Goal: Transaction & Acquisition: Purchase product/service

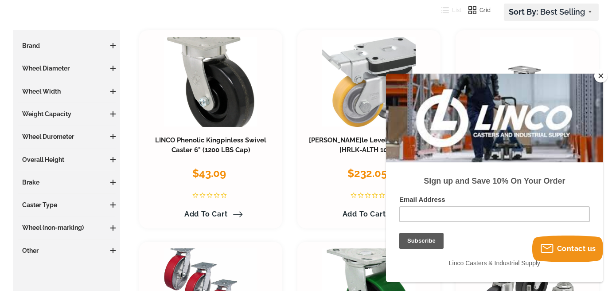
click at [602, 74] on button "Close" at bounding box center [600, 75] width 13 height 13
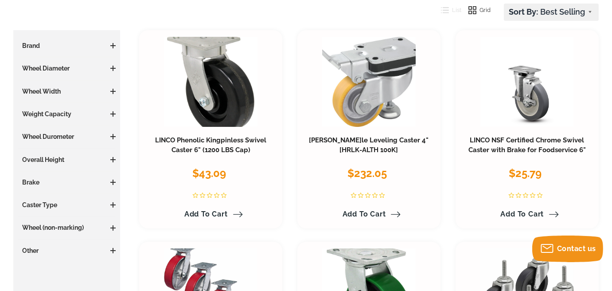
click at [113, 115] on span at bounding box center [112, 113] width 5 height 5
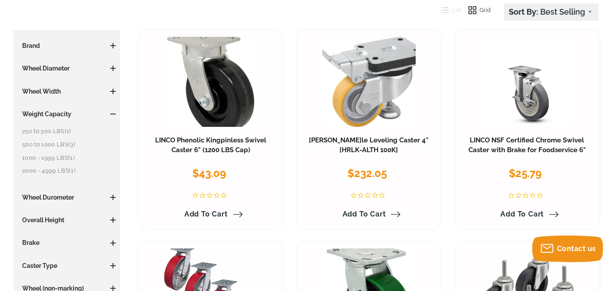
click at [66, 129] on span "(1)" at bounding box center [68, 131] width 6 height 7
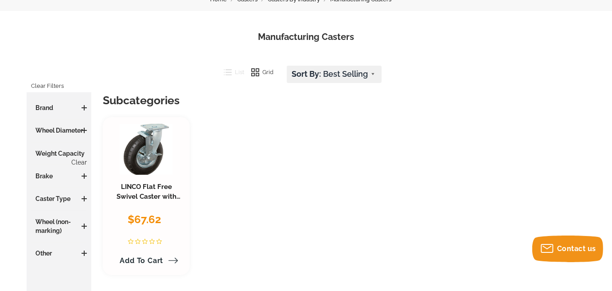
scroll to position [91, 0]
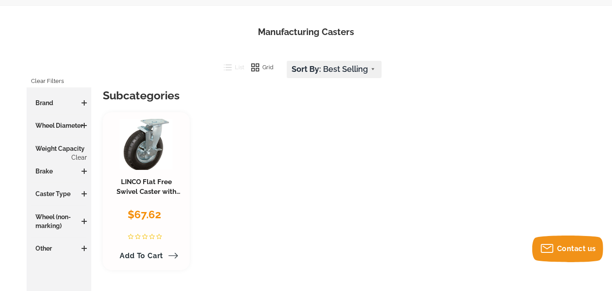
scroll to position [135, 0]
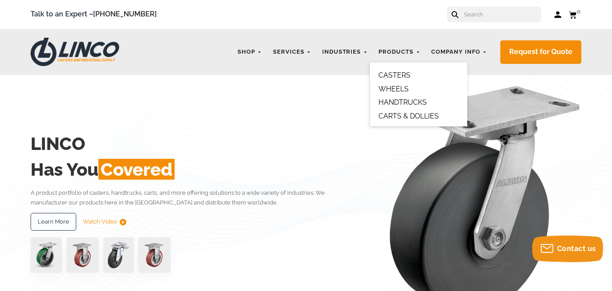
click at [401, 77] on link "CASTERS" at bounding box center [394, 75] width 32 height 8
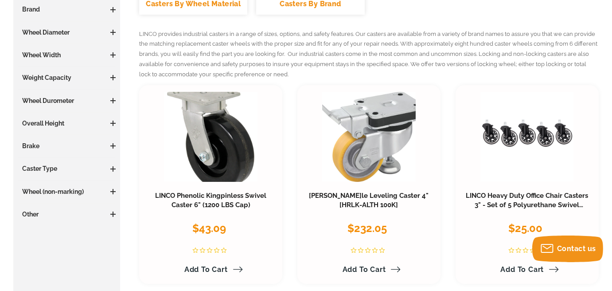
click at [113, 31] on span at bounding box center [113, 32] width 1 height 5
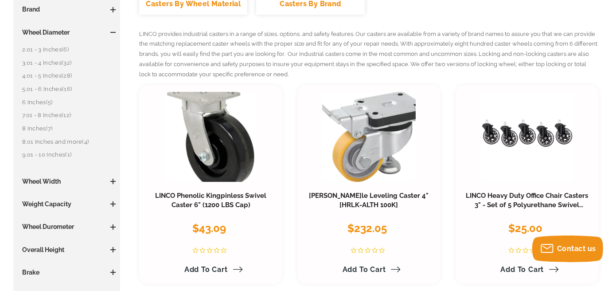
click at [61, 62] on link "3.01 - 4 Inches (32)" at bounding box center [68, 63] width 93 height 10
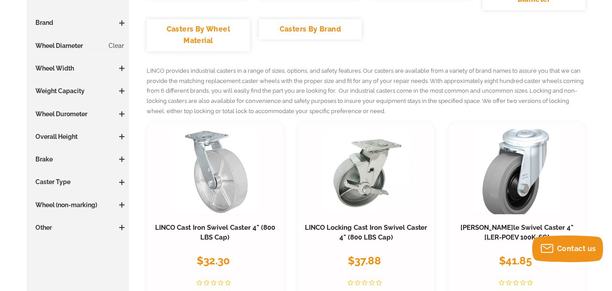
click at [119, 182] on span at bounding box center [121, 182] width 5 height 1
click at [50, 237] on link "Swivel (22)" at bounding box center [79, 239] width 89 height 10
click at [70, 44] on h3 "Wheel Diameter Clear" at bounding box center [77, 45] width 93 height 9
click at [51, 24] on h3 "Brand" at bounding box center [77, 22] width 93 height 9
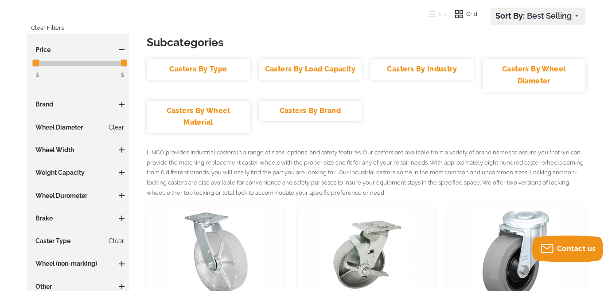
scroll to position [147, 0]
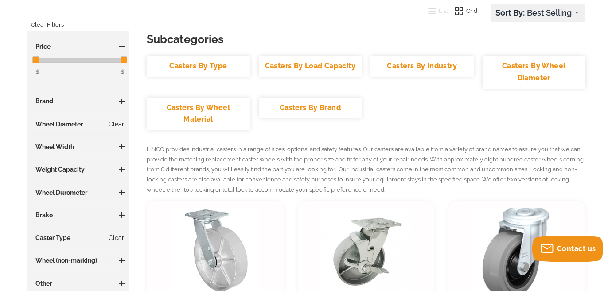
click at [59, 121] on h3 "Wheel Diameter Clear" at bounding box center [77, 124] width 93 height 9
click at [113, 127] on link "Clear" at bounding box center [117, 124] width 16 height 9
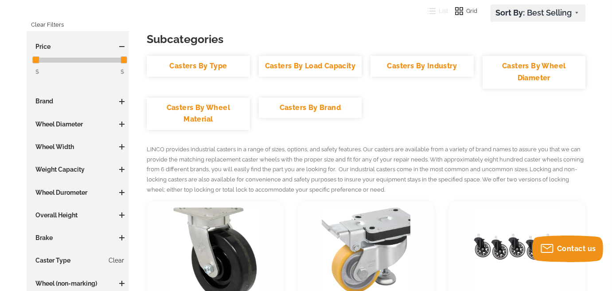
click at [123, 124] on span at bounding box center [121, 124] width 5 height 1
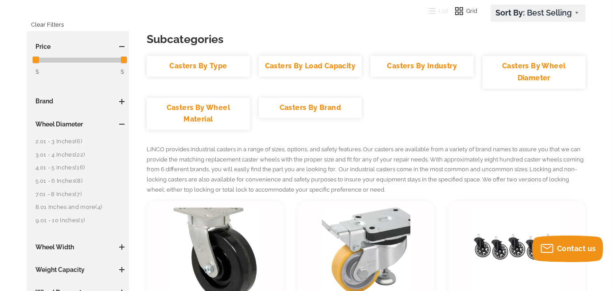
click at [74, 141] on link "2.01 - 3 Inches (6)" at bounding box center [79, 141] width 89 height 10
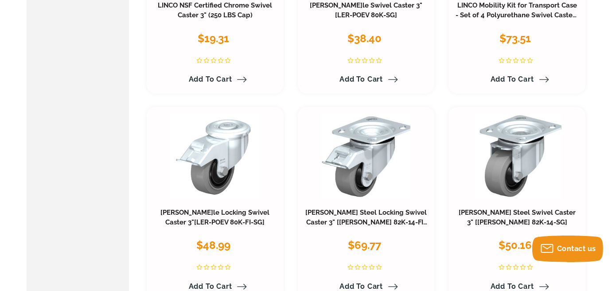
scroll to position [298, 0]
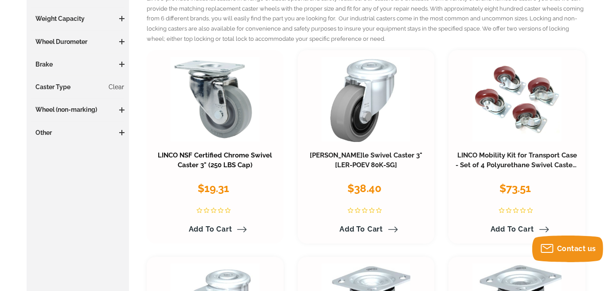
click at [229, 158] on link "LINCO NSF Certified Chrome Swivel Caster 3" (250 LBS Cap)" at bounding box center [215, 160] width 114 height 18
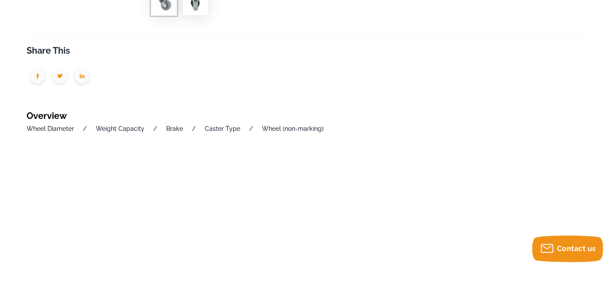
scroll to position [407, 0]
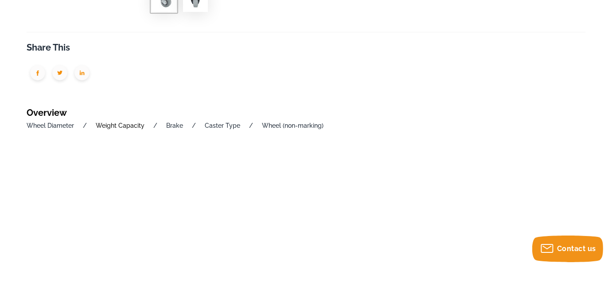
click at [121, 124] on link "Weight Capacity" at bounding box center [120, 125] width 49 height 7
click at [125, 126] on link "Weight Capacity" at bounding box center [120, 125] width 49 height 7
click at [223, 125] on link "Caster Type" at bounding box center [222, 125] width 35 height 7
click at [297, 124] on link "Wheel (non-marking)" at bounding box center [293, 125] width 62 height 7
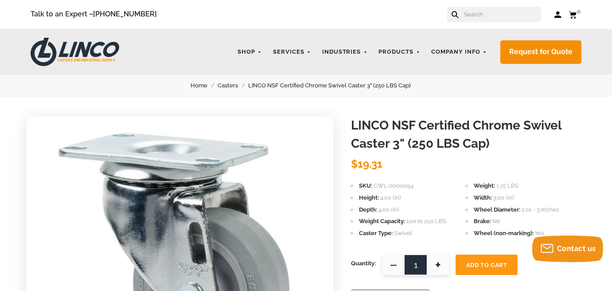
scroll to position [407, 0]
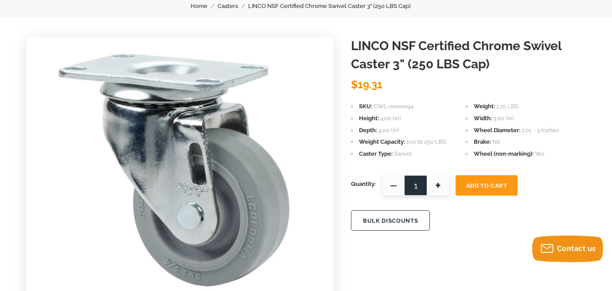
scroll to position [31, 0]
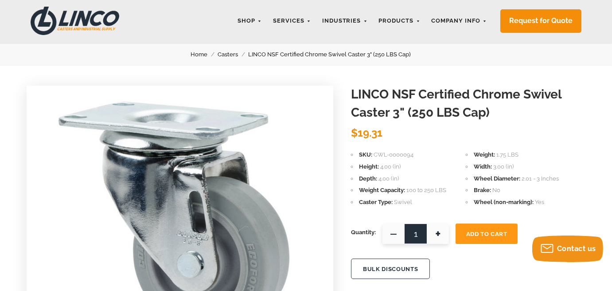
scroll to position [407, 0]
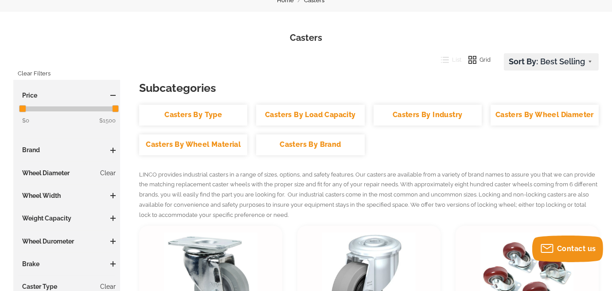
scroll to position [82, 0]
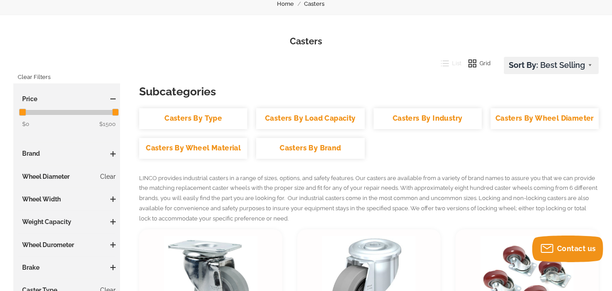
click at [113, 98] on span at bounding box center [112, 98] width 5 height 5
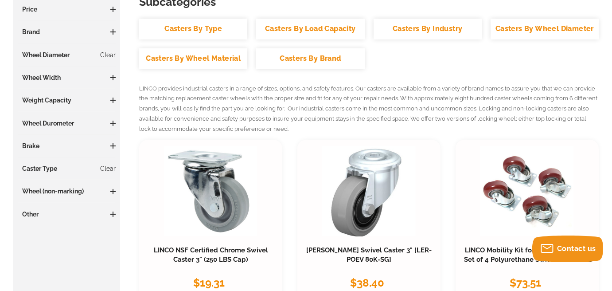
scroll to position [178, 0]
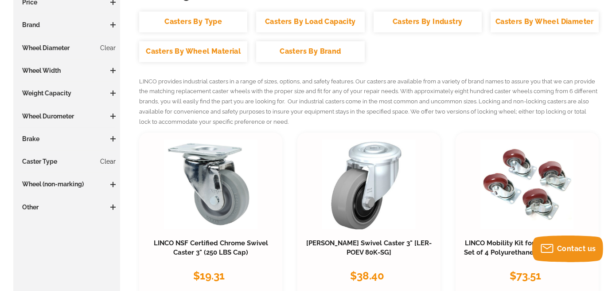
click at [109, 161] on link "Clear" at bounding box center [108, 161] width 16 height 9
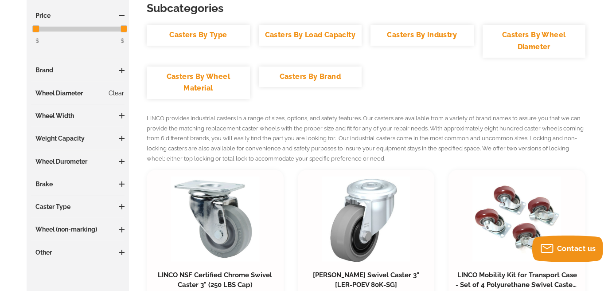
click at [123, 206] on span at bounding box center [121, 206] width 5 height 5
click at [122, 185] on span at bounding box center [121, 183] width 5 height 5
click at [121, 161] on span at bounding box center [121, 161] width 5 height 1
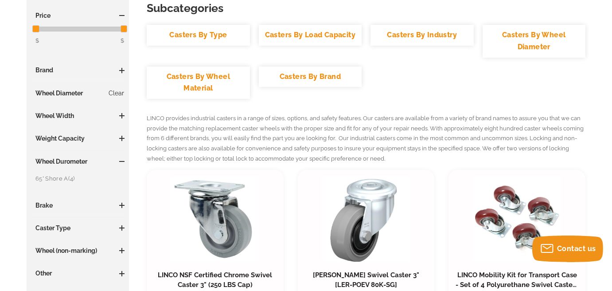
click at [121, 161] on span at bounding box center [121, 161] width 5 height 1
click at [118, 138] on h3 "Weight Capacity" at bounding box center [77, 138] width 93 height 9
click at [120, 117] on span at bounding box center [121, 115] width 5 height 5
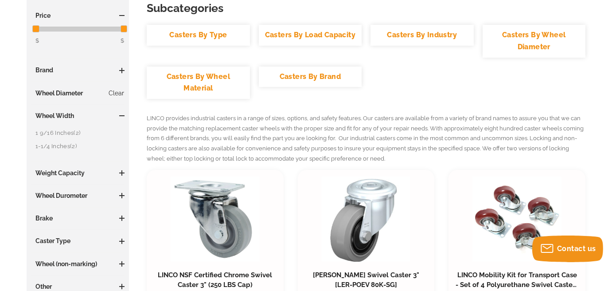
click at [77, 134] on span "(2)" at bounding box center [77, 132] width 7 height 7
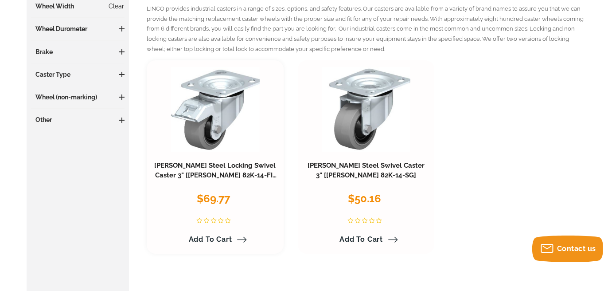
scroll to position [288, 0]
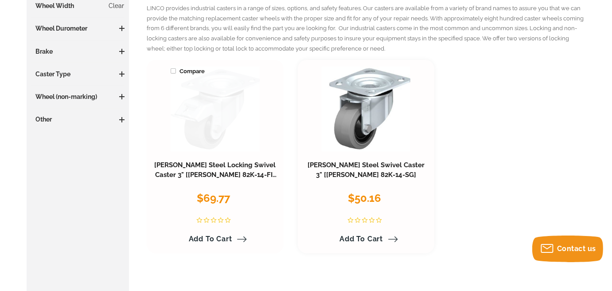
click at [206, 115] on link at bounding box center [215, 108] width 89 height 85
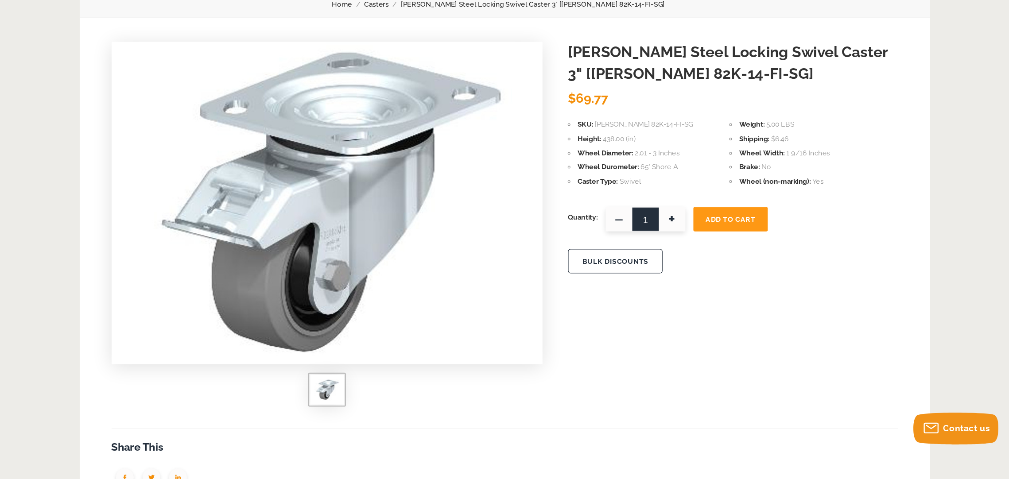
scroll to position [81, 0]
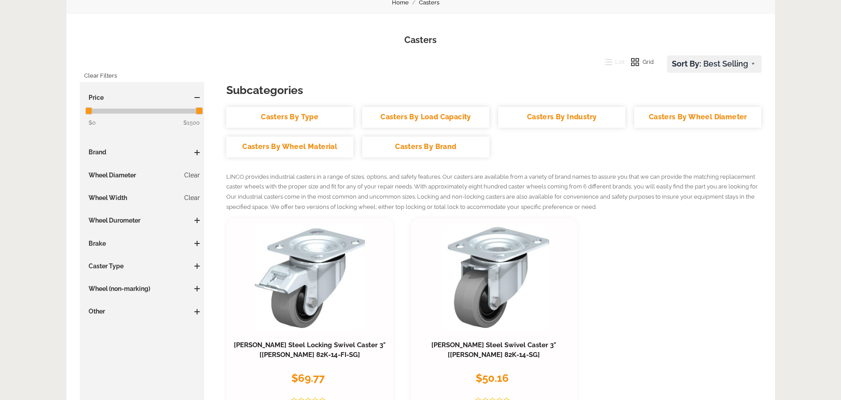
scroll to position [78, 0]
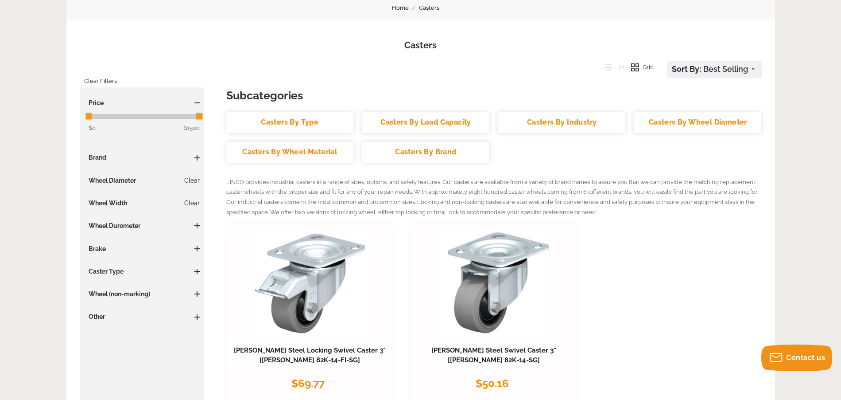
click at [194, 204] on link "Clear" at bounding box center [192, 202] width 16 height 9
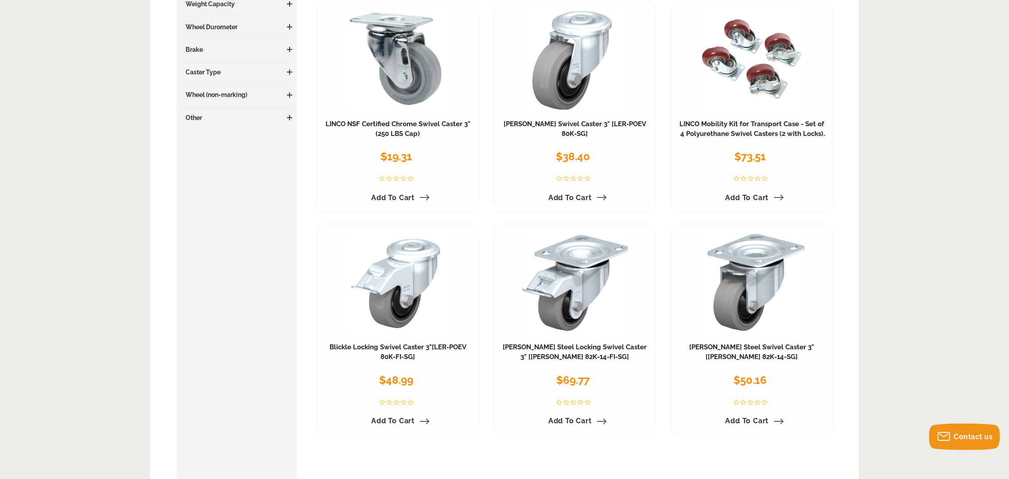
scroll to position [318, 0]
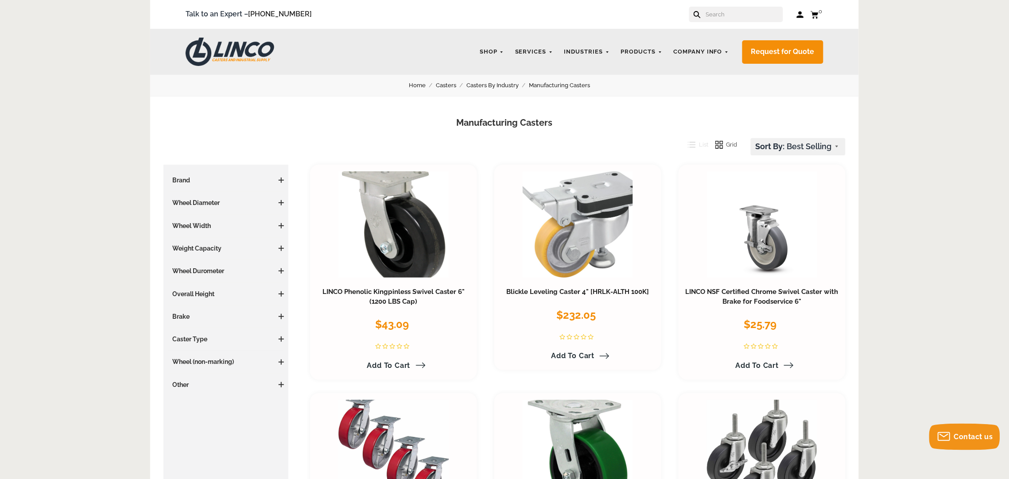
drag, startPoint x: 907, startPoint y: 322, endPoint x: 910, endPoint y: 305, distance: 16.6
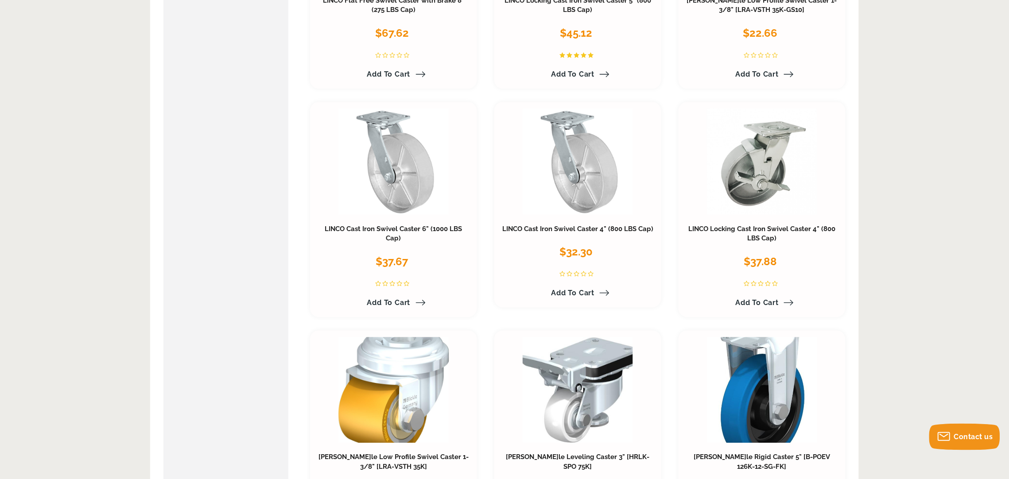
scroll to position [754, 0]
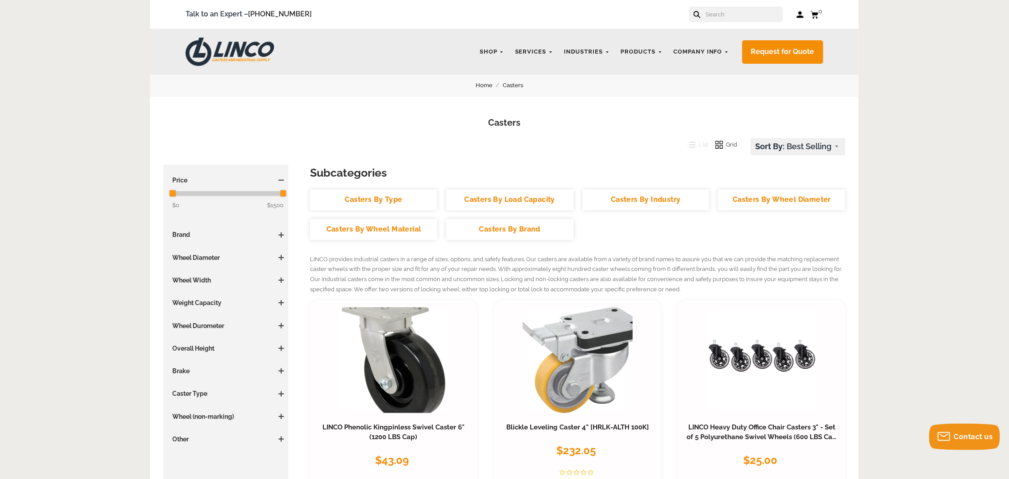
click at [742, 19] on input "text" at bounding box center [744, 15] width 78 height 16
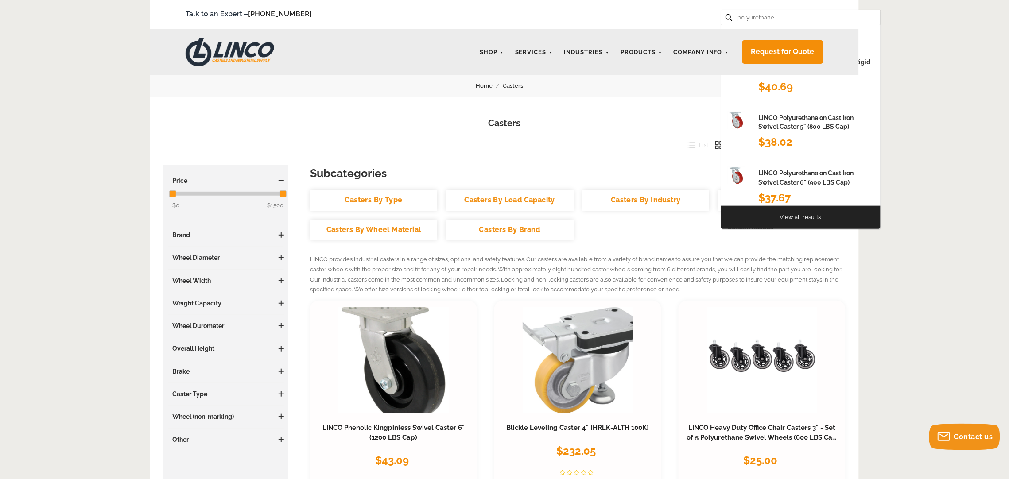
click at [726, 14] on button at bounding box center [729, 17] width 6 height 6
type input "polyurethane 3''"
click at [726, 14] on button at bounding box center [729, 17] width 6 height 6
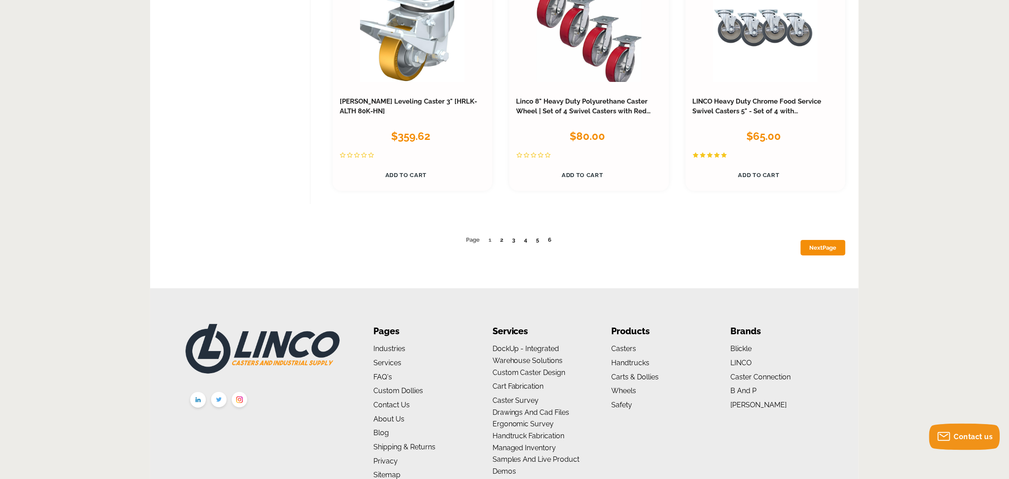
scroll to position [4941, 0]
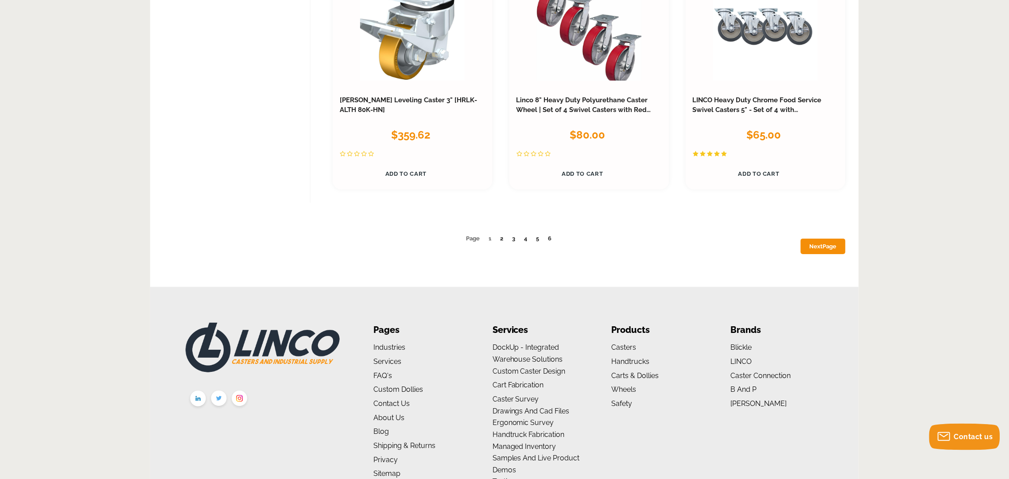
click at [502, 242] on link "2" at bounding box center [502, 238] width 3 height 7
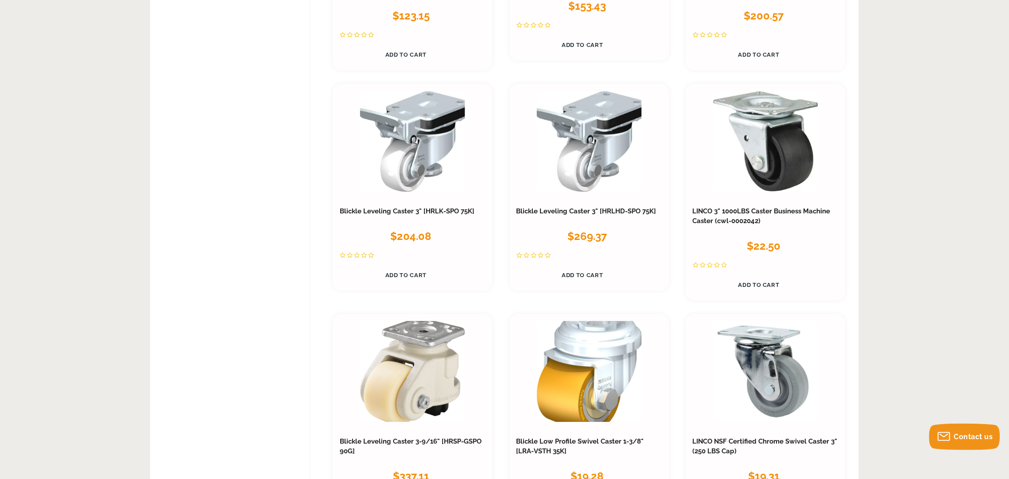
scroll to position [917, 0]
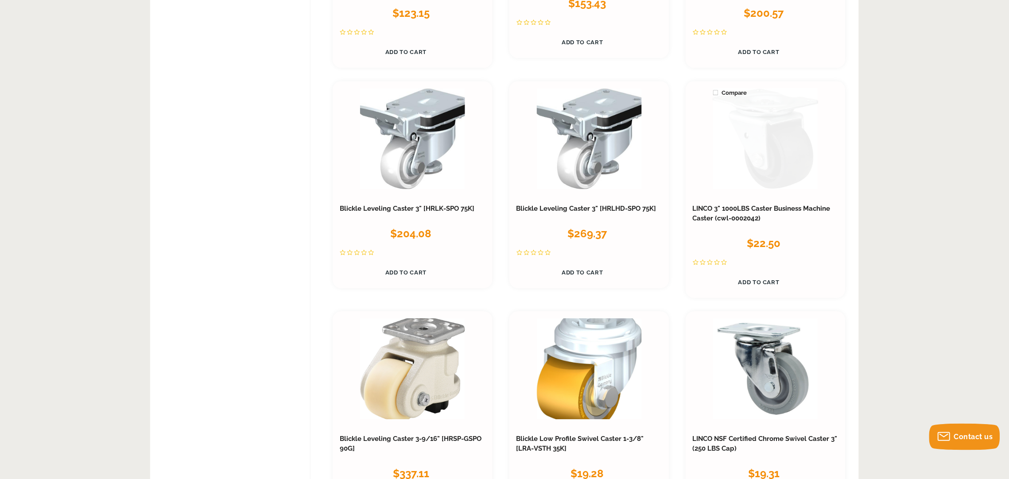
click at [777, 149] on link at bounding box center [765, 138] width 105 height 101
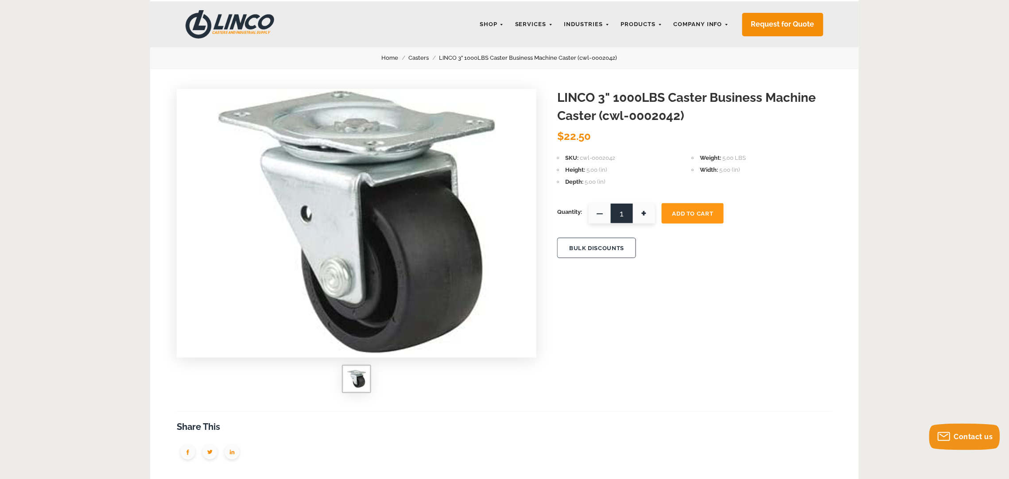
scroll to position [26, 0]
